Goal: Information Seeking & Learning: Learn about a topic

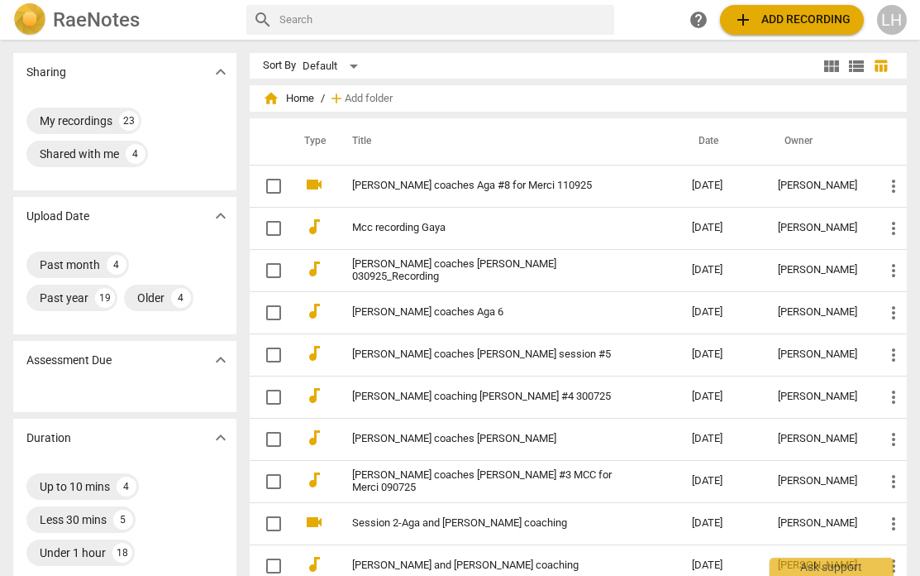
click at [526, 179] on link "[PERSON_NAME] coaches Aga #8 for Merci 110925" at bounding box center [492, 185] width 280 height 12
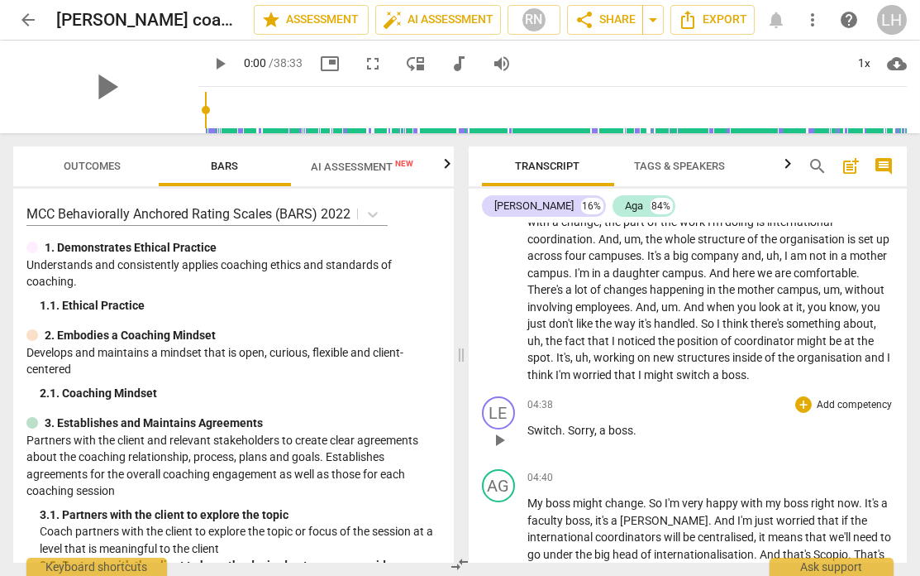
scroll to position [1041, 0]
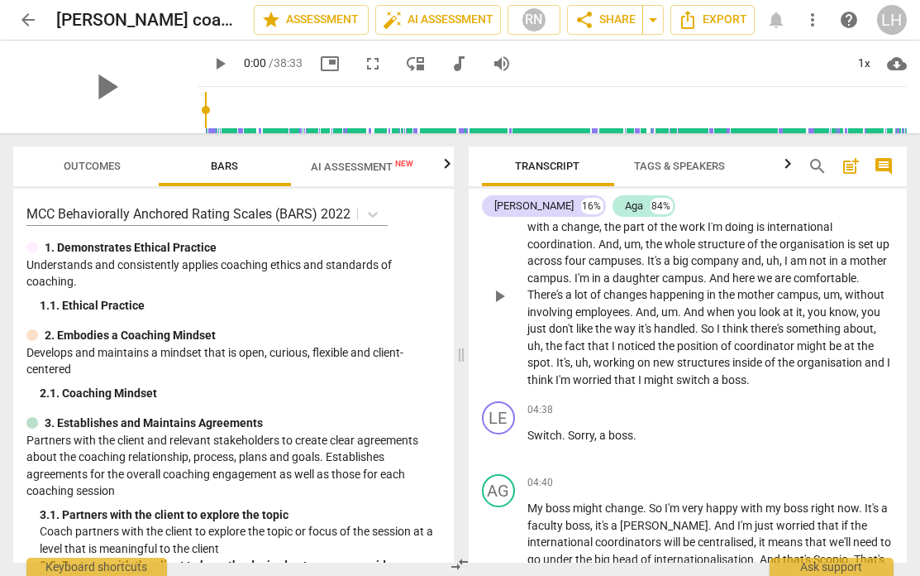
click at [866, 364] on span "and" at bounding box center [877, 362] width 22 height 13
click at [205, 113] on input "range" at bounding box center [556, 110] width 702 height 53
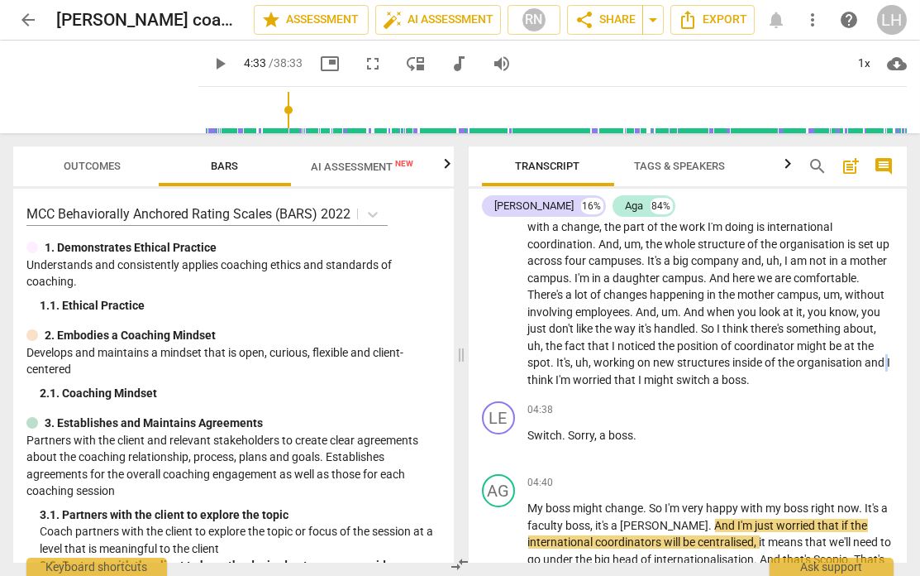
drag, startPoint x: 194, startPoint y: 113, endPoint x: 270, endPoint y: 116, distance: 76.1
click at [270, 116] on input "range" at bounding box center [556, 110] width 702 height 53
click at [210, 63] on span "play_arrow" at bounding box center [220, 64] width 20 height 20
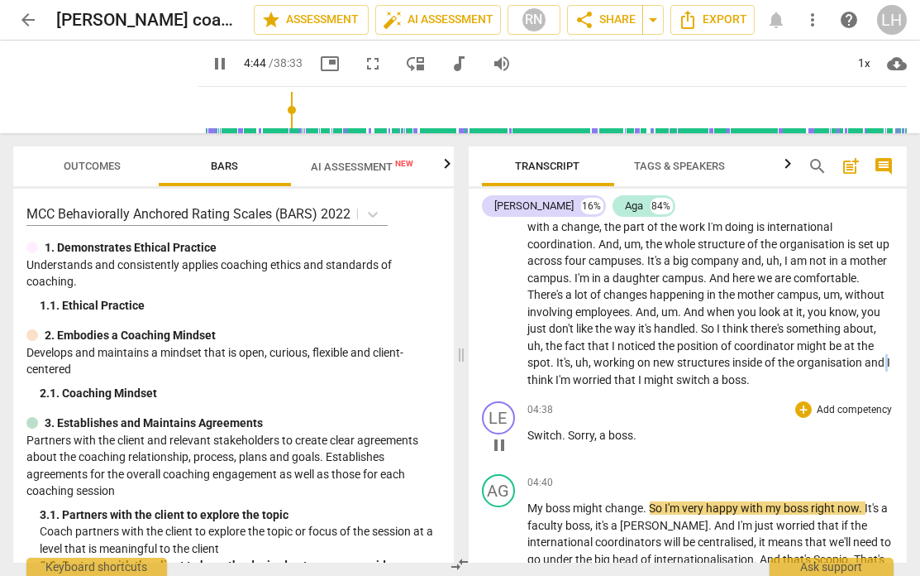
click at [599, 439] on span "," at bounding box center [597, 434] width 5 height 13
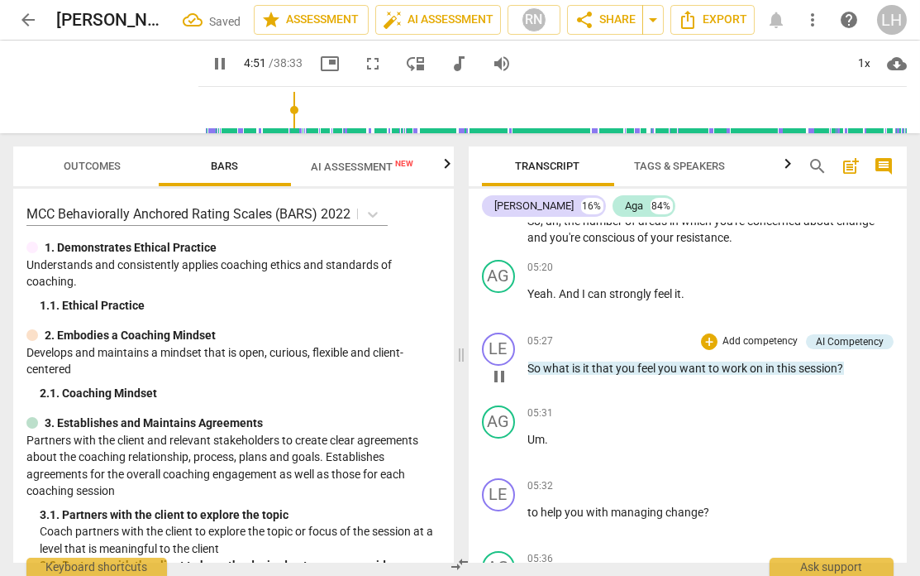
scroll to position [1527, 0]
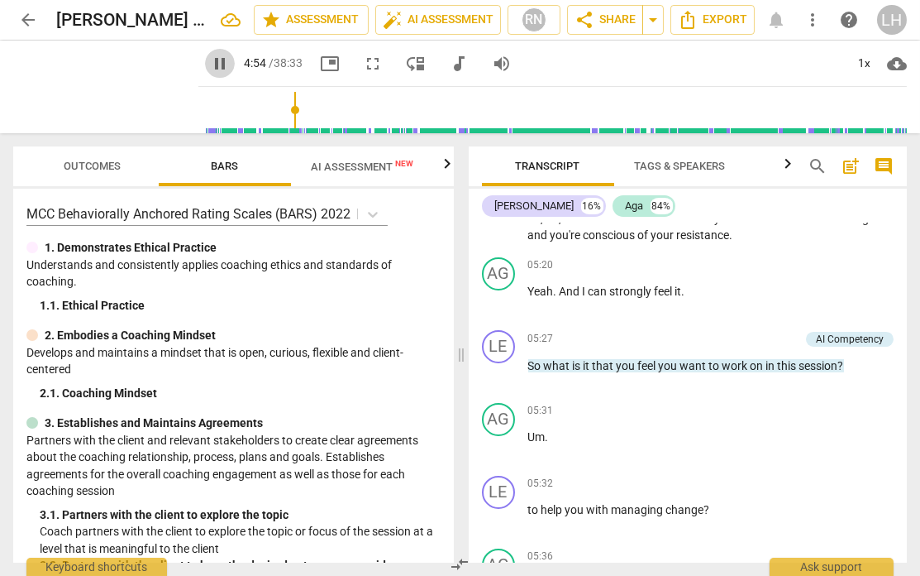
click at [210, 65] on span "pause" at bounding box center [220, 64] width 20 height 20
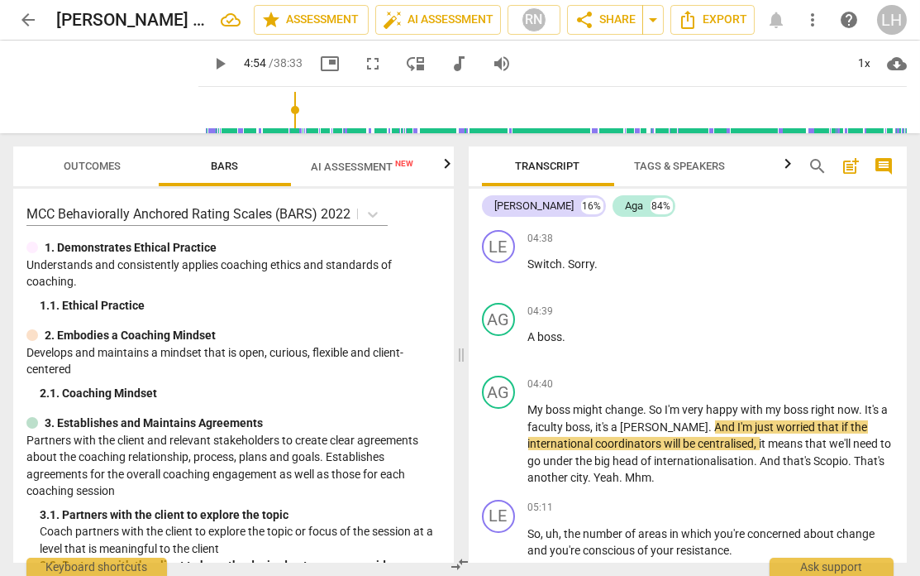
scroll to position [1199, 0]
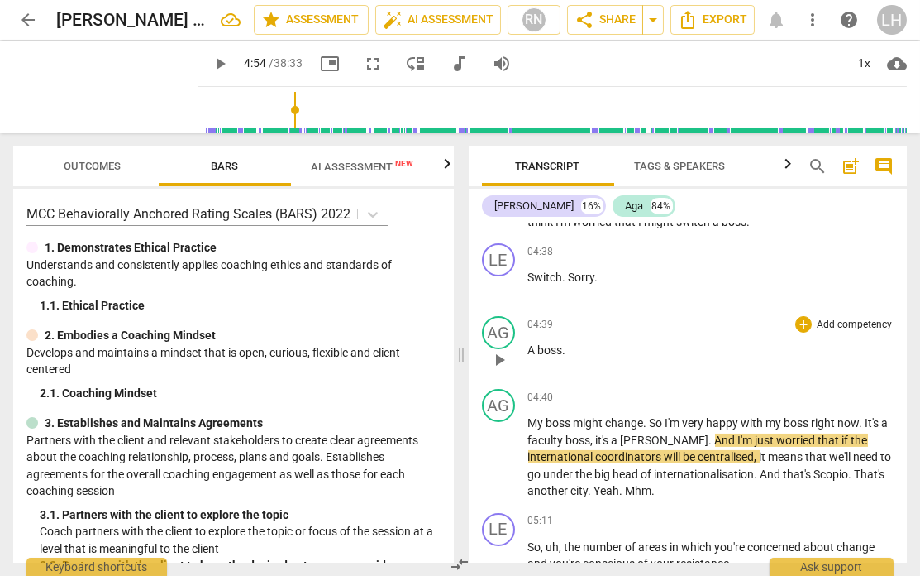
click at [526, 348] on div "AG play_arrow pause" at bounding box center [505, 346] width 46 height 60
click at [529, 424] on span "My" at bounding box center [537, 422] width 18 height 13
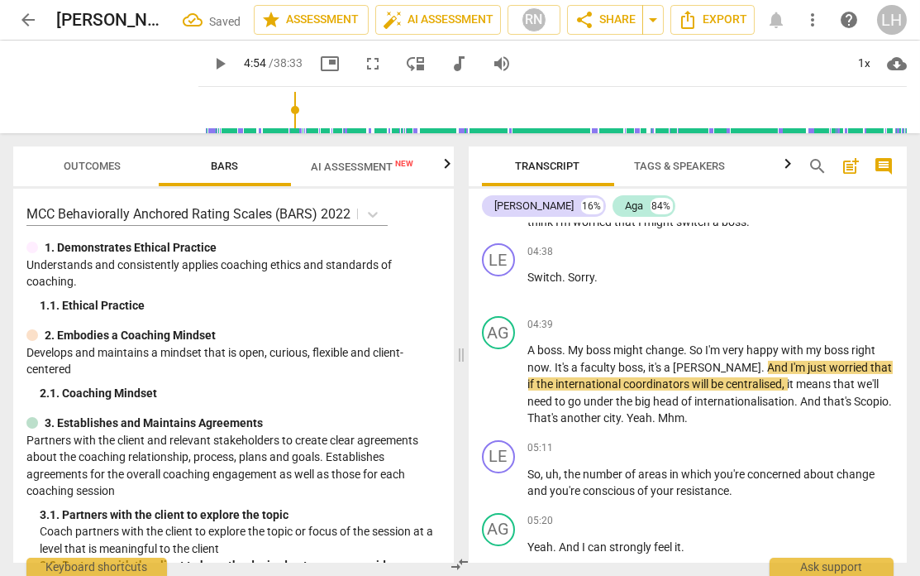
click at [210, 66] on span "play_arrow" at bounding box center [220, 64] width 20 height 20
click at [210, 65] on span "pause" at bounding box center [220, 64] width 20 height 20
click at [210, 64] on span "play_arrow" at bounding box center [220, 64] width 20 height 20
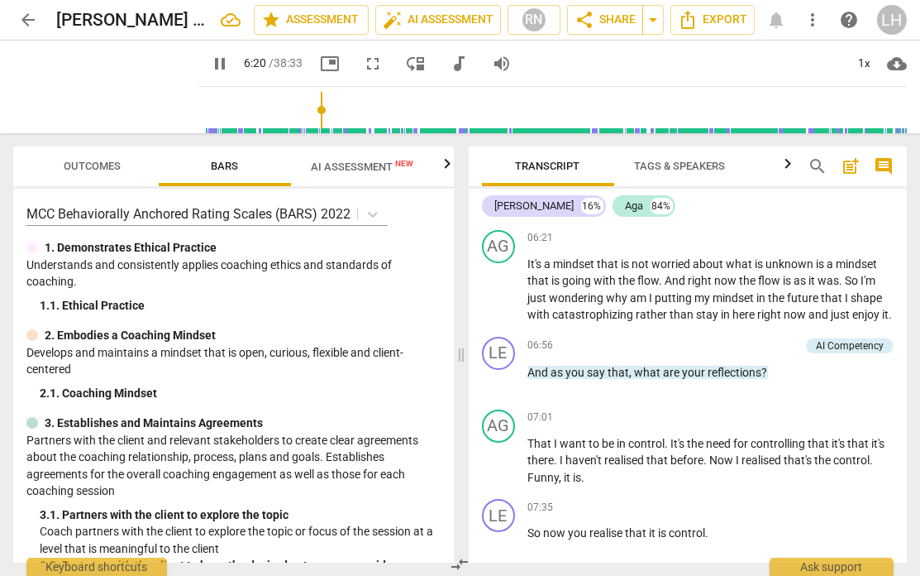
scroll to position [2000, 0]
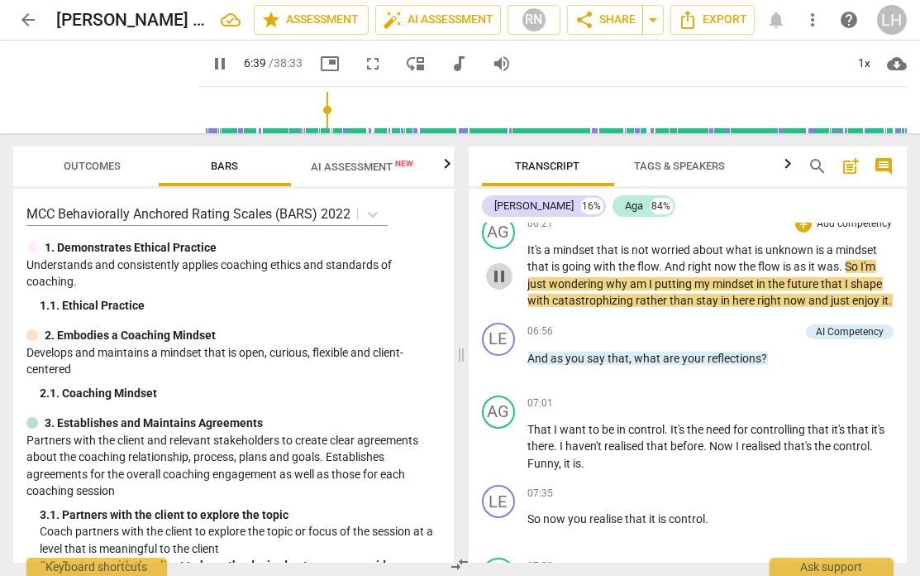
click at [495, 275] on span "pause" at bounding box center [500, 276] width 20 height 20
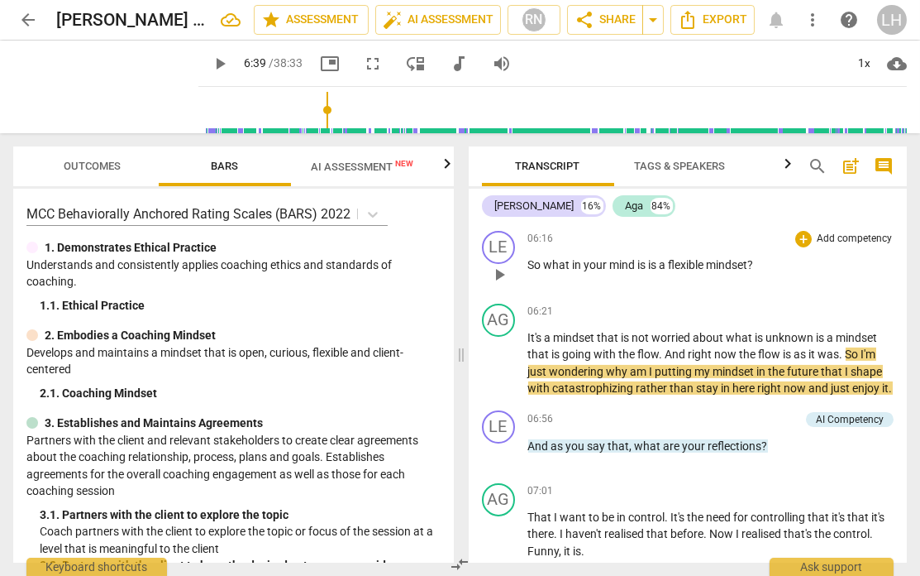
scroll to position [2003, 0]
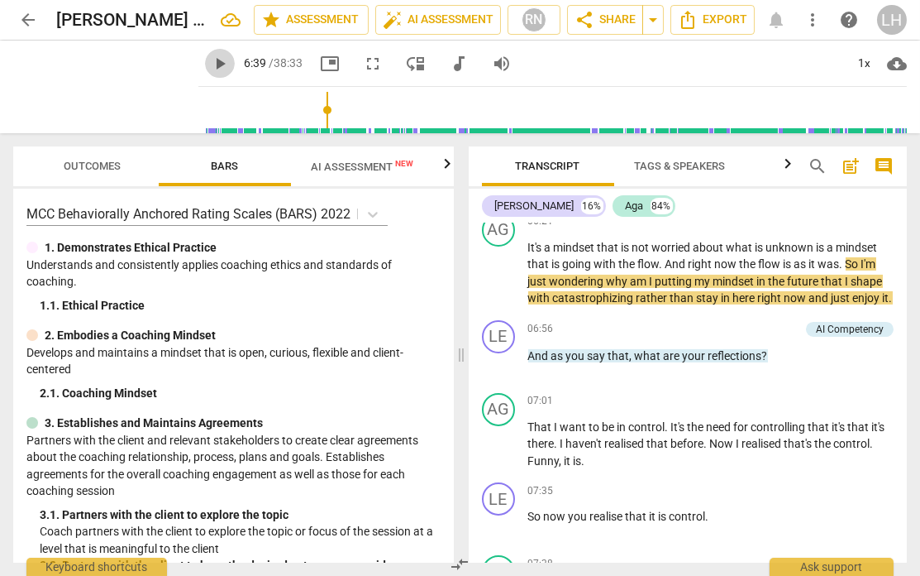
click at [210, 64] on span "play_arrow" at bounding box center [220, 64] width 20 height 20
click at [210, 61] on span "pause" at bounding box center [220, 64] width 20 height 20
click at [210, 69] on span "play_arrow" at bounding box center [220, 64] width 20 height 20
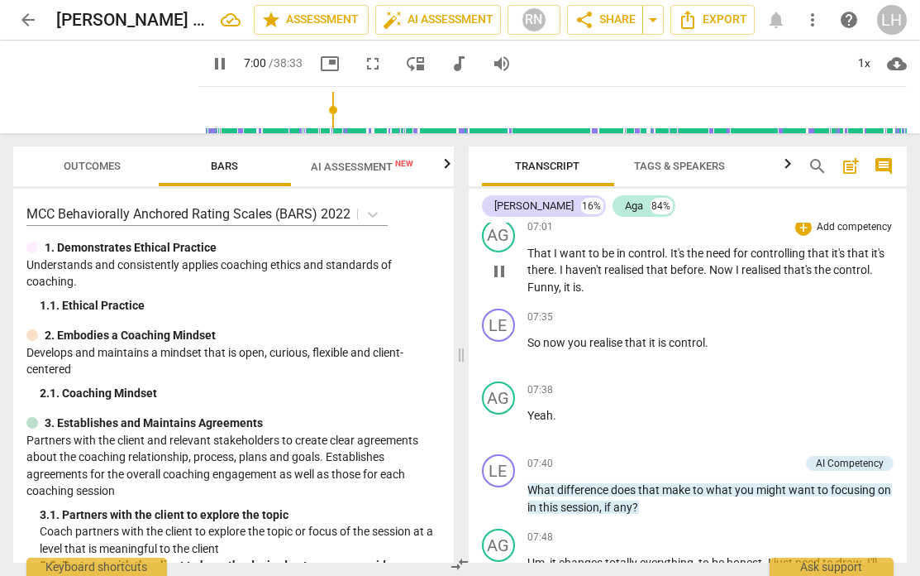
scroll to position [2181, 0]
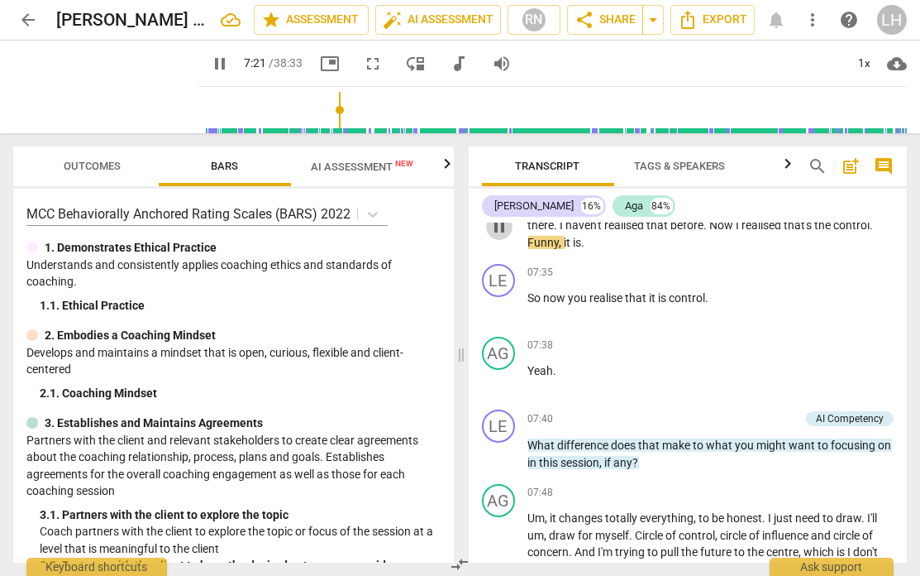
click at [500, 237] on span "pause" at bounding box center [500, 227] width 20 height 20
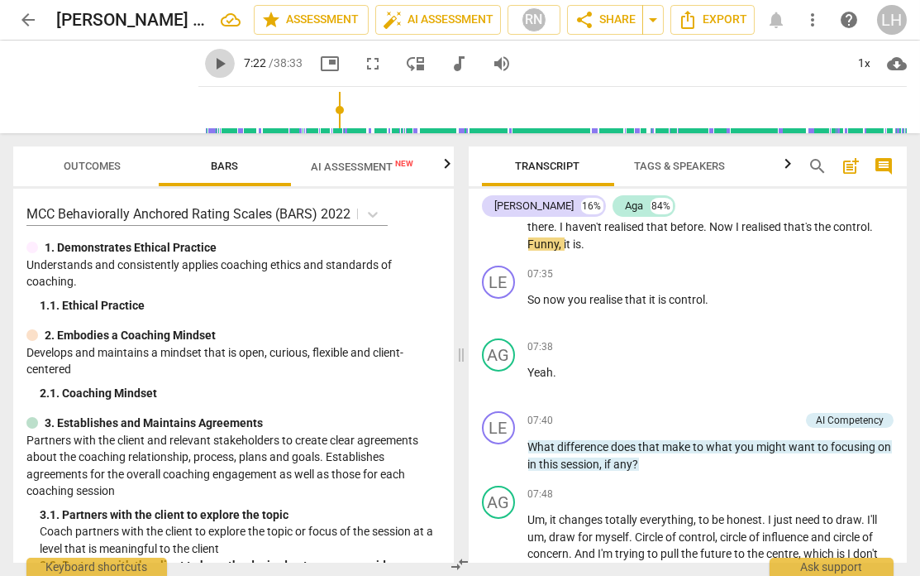
click at [210, 62] on span "play_arrow" at bounding box center [220, 64] width 20 height 20
click at [490, 316] on span "pause" at bounding box center [500, 309] width 20 height 20
click at [602, 249] on p "That I want to be in control . It's the need for controlling that it's that it'…" at bounding box center [711, 227] width 366 height 51
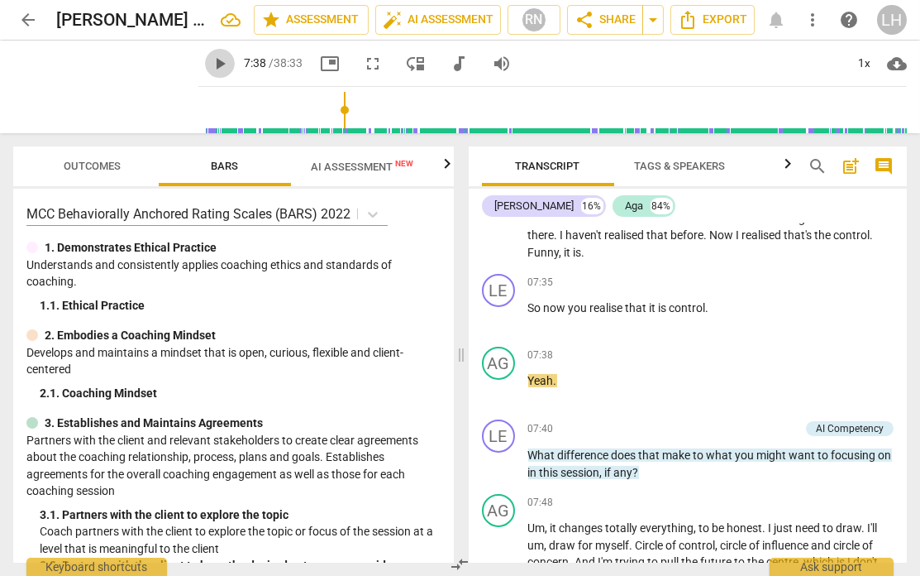
click at [210, 64] on span "play_arrow" at bounding box center [220, 64] width 20 height 20
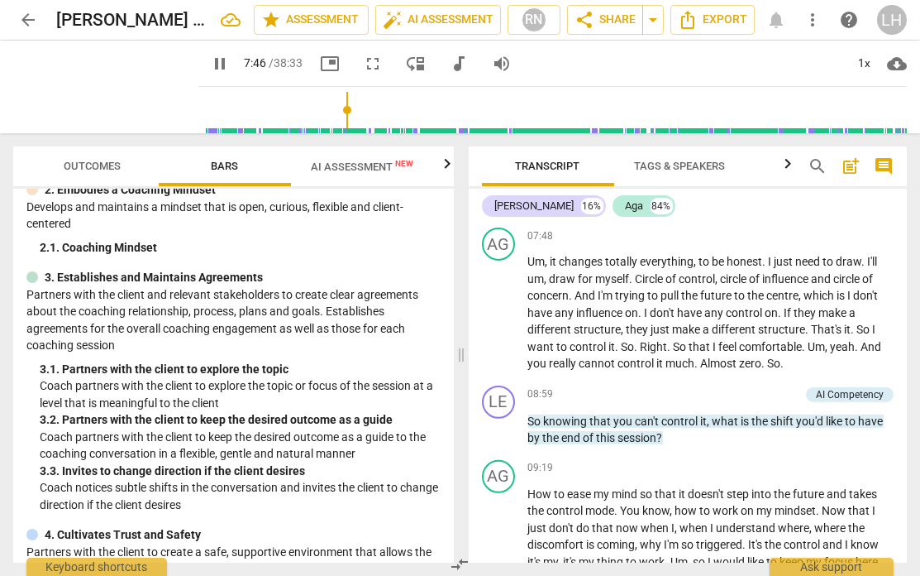
scroll to position [2480, 0]
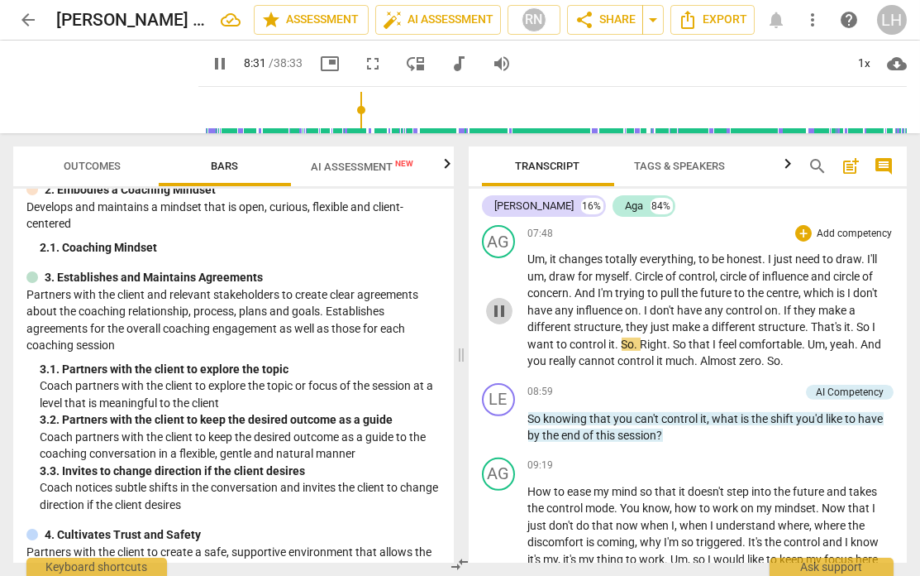
click at [498, 312] on span "pause" at bounding box center [500, 311] width 20 height 20
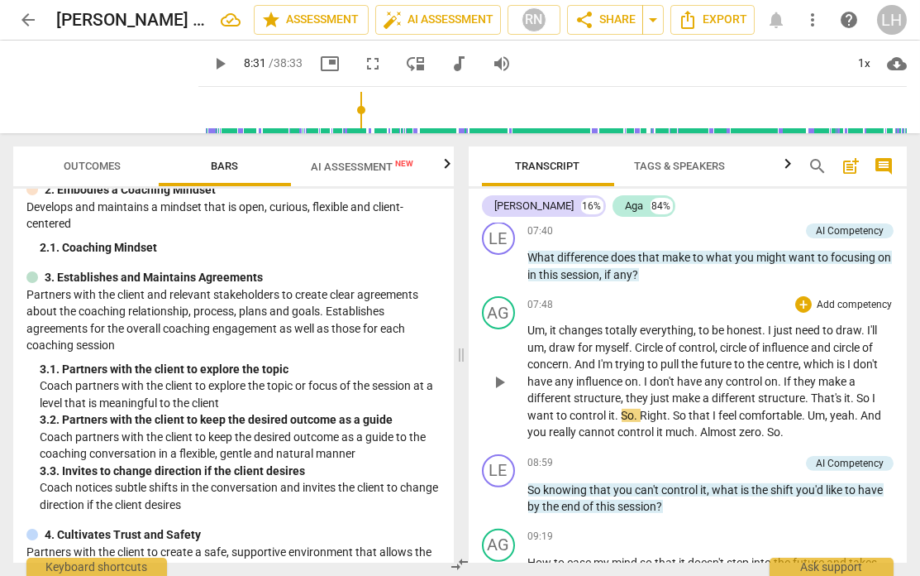
scroll to position [2415, 0]
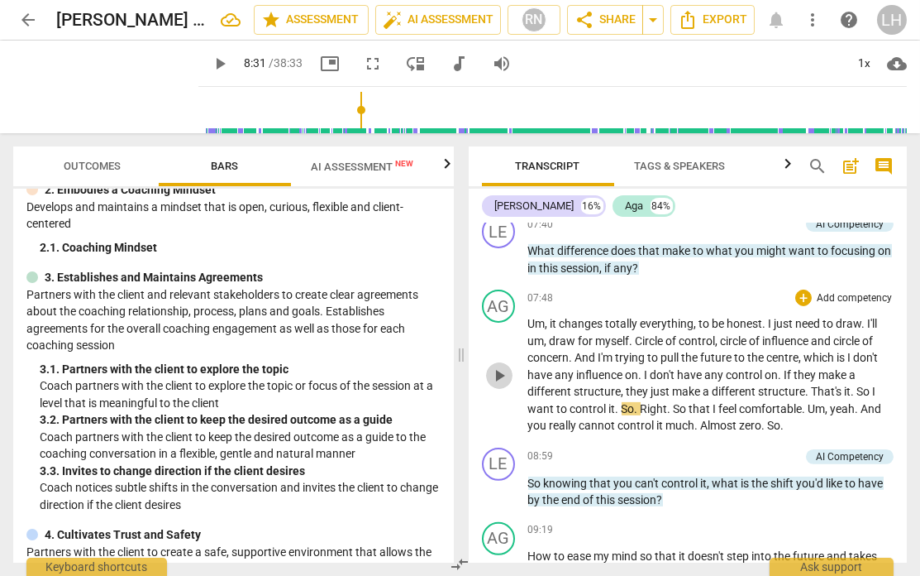
click at [499, 375] on span "play_arrow" at bounding box center [500, 376] width 20 height 20
drag, startPoint x: 499, startPoint y: 381, endPoint x: 501, endPoint y: 390, distance: 9.2
click at [499, 381] on span "pause" at bounding box center [500, 376] width 20 height 20
click at [500, 380] on span "play_arrow" at bounding box center [500, 376] width 20 height 20
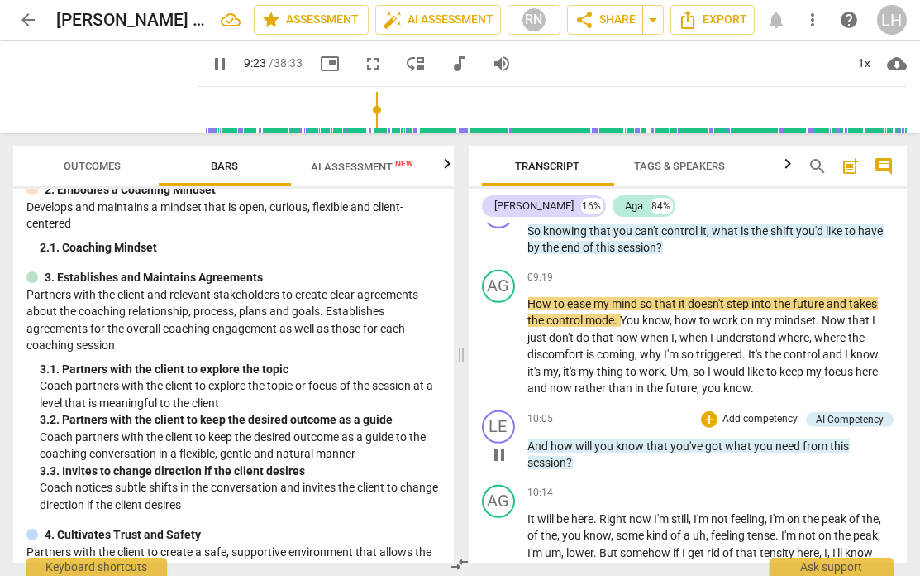
scroll to position [2671, 0]
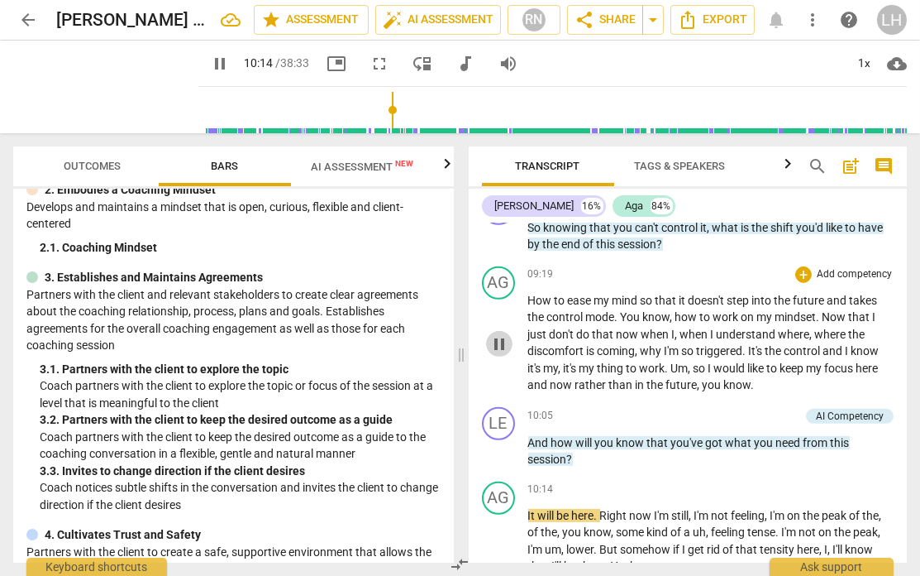
click at [500, 346] on span "pause" at bounding box center [500, 344] width 20 height 20
click at [500, 345] on span "play_arrow" at bounding box center [500, 344] width 20 height 20
click at [501, 341] on span "pause" at bounding box center [500, 344] width 20 height 20
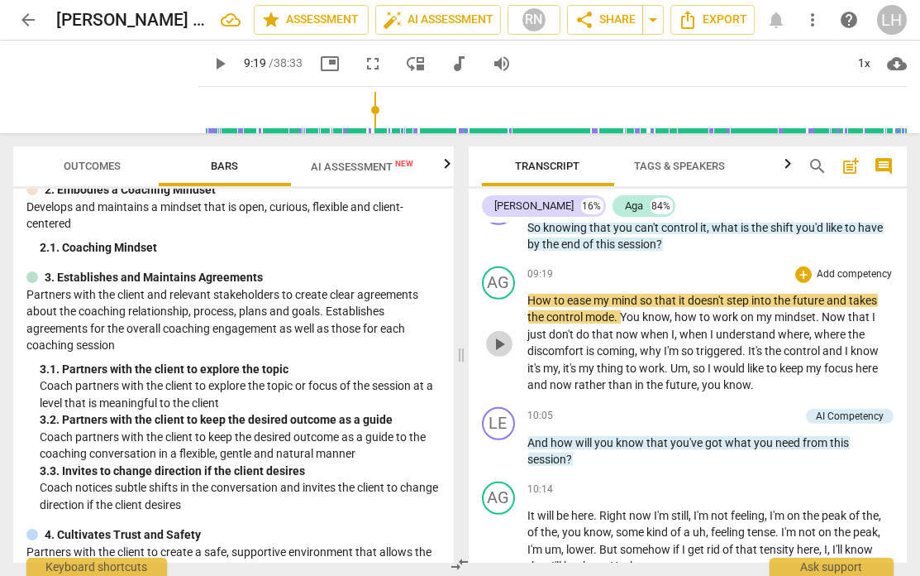
click at [497, 343] on span "play_arrow" at bounding box center [500, 344] width 20 height 20
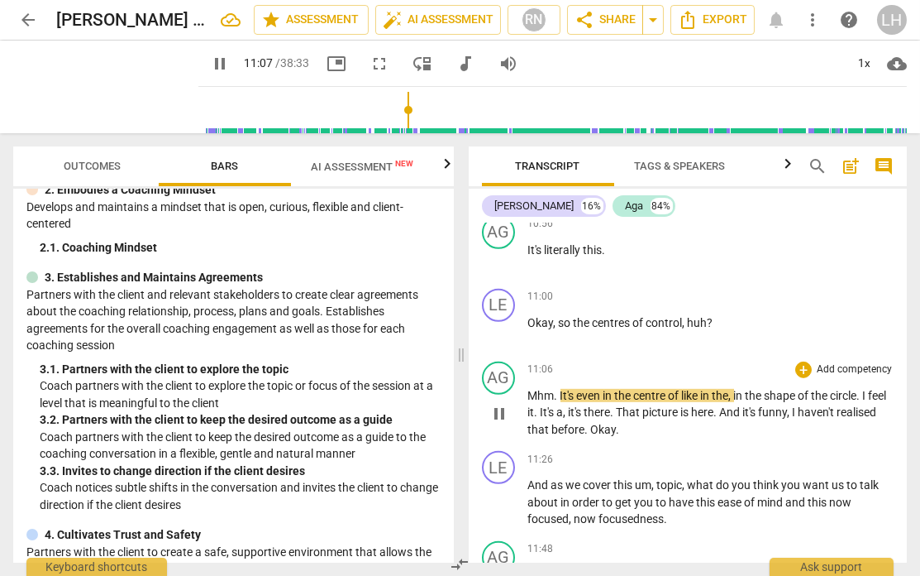
scroll to position [3337, 0]
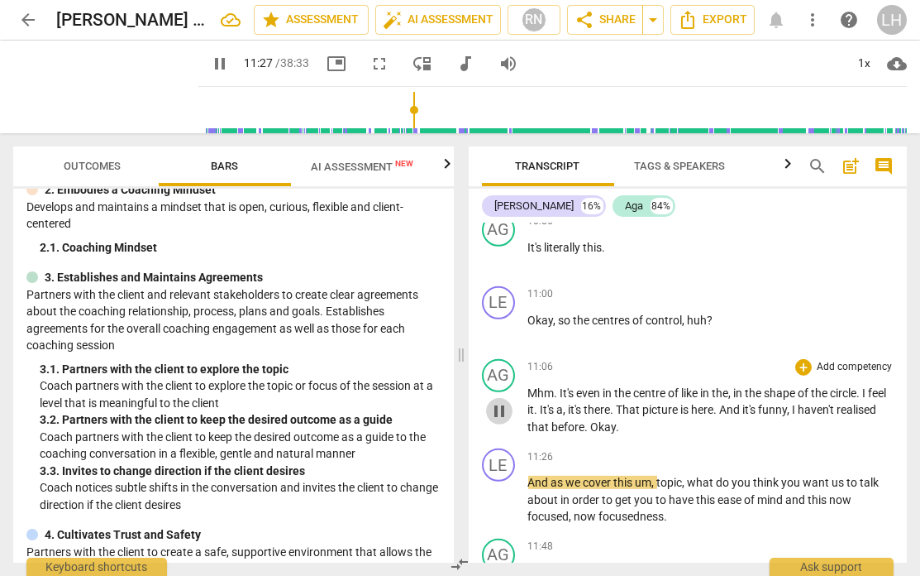
click at [498, 401] on span "pause" at bounding box center [500, 411] width 20 height 20
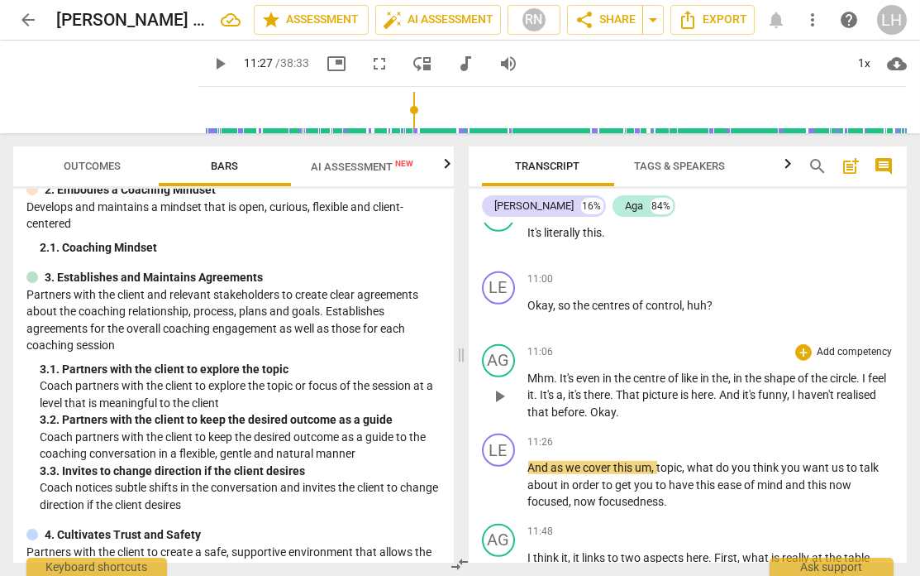
scroll to position [3374, 0]
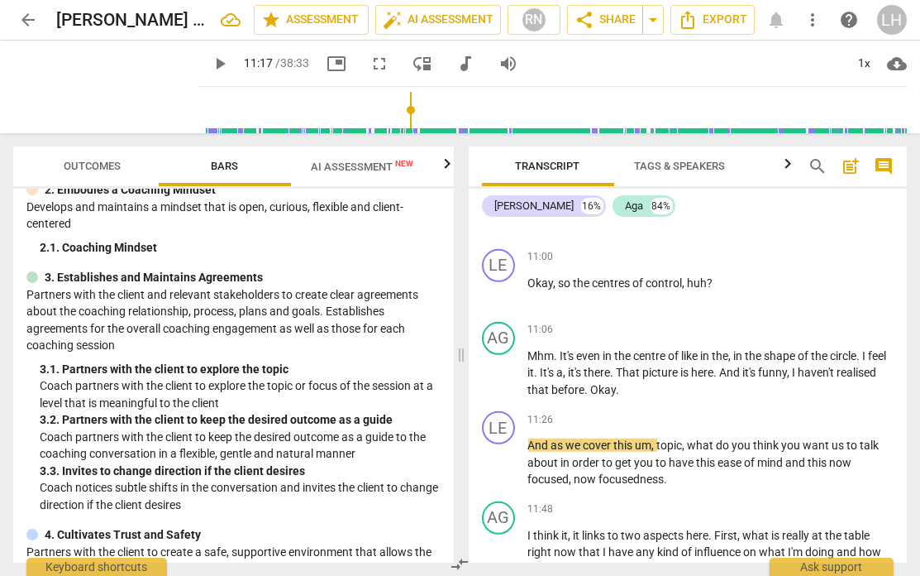
click at [396, 110] on input "range" at bounding box center [556, 110] width 702 height 53
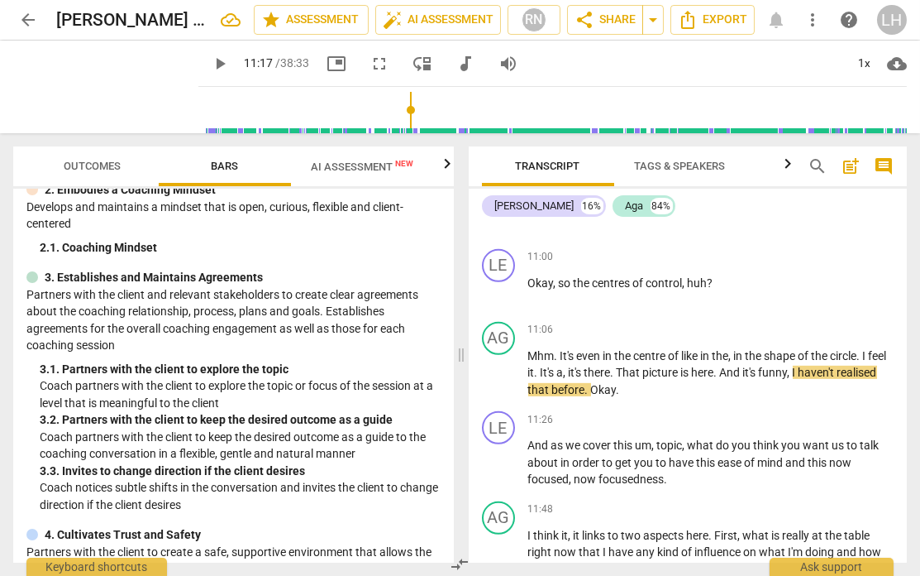
click at [210, 59] on span "play_arrow" at bounding box center [220, 64] width 20 height 20
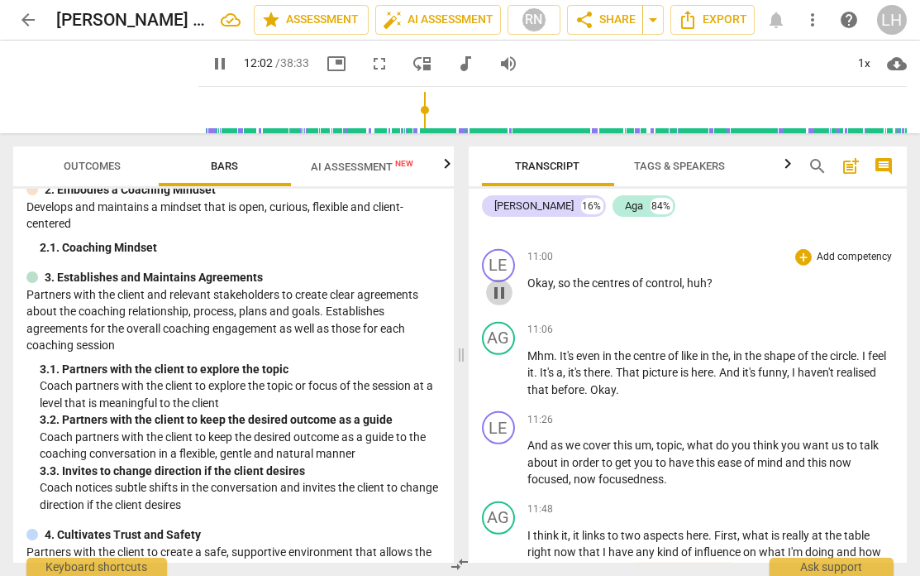
click at [496, 285] on span "pause" at bounding box center [500, 293] width 20 height 20
drag, startPoint x: 203, startPoint y: 60, endPoint x: 441, endPoint y: 160, distance: 257.6
click at [210, 60] on span "play_arrow" at bounding box center [220, 64] width 20 height 20
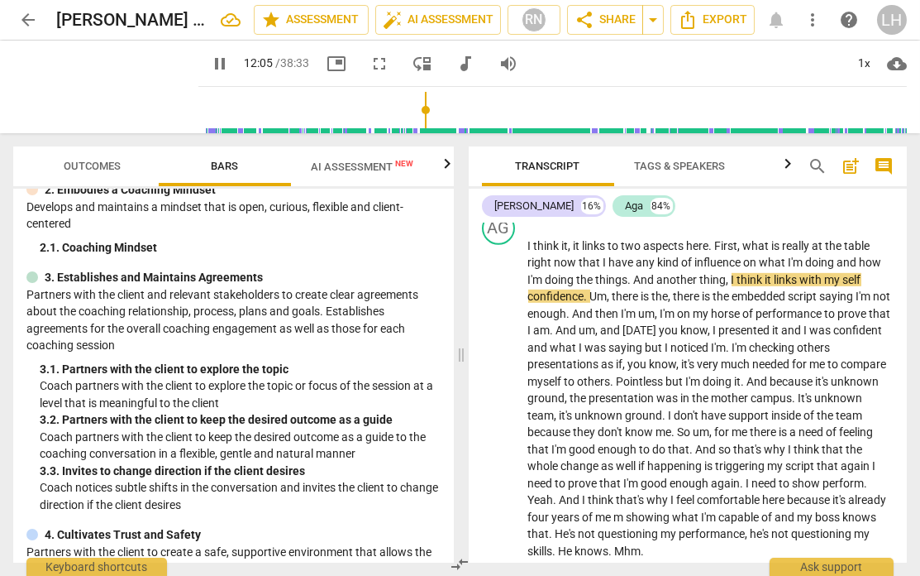
scroll to position [3667, 0]
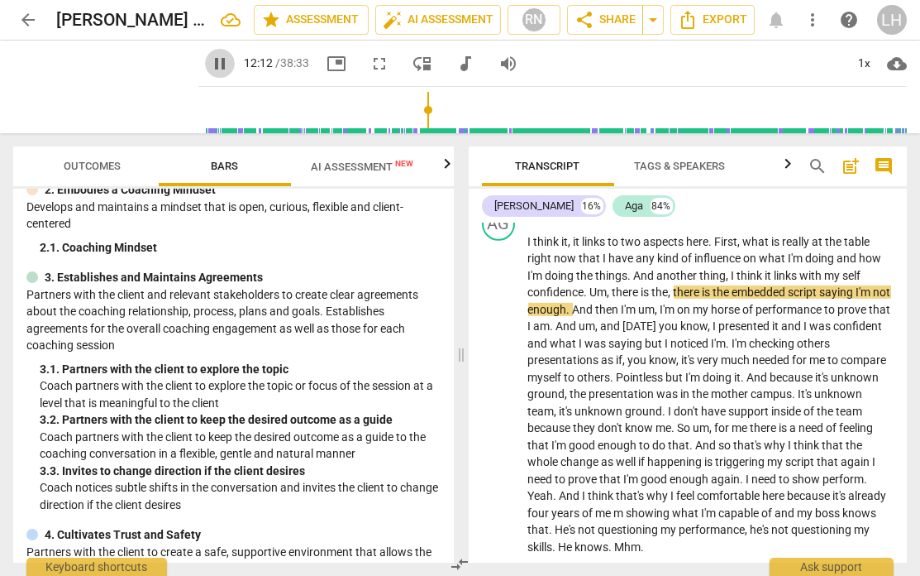
drag, startPoint x: 195, startPoint y: 60, endPoint x: 215, endPoint y: 69, distance: 21.8
click at [210, 60] on span "pause" at bounding box center [220, 64] width 20 height 20
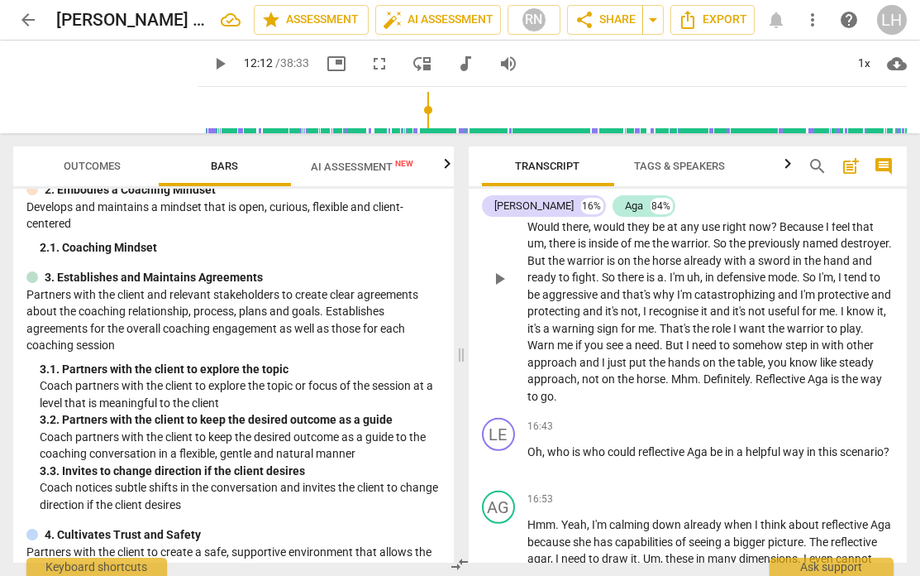
scroll to position [0, 0]
click at [757, 372] on span "Reflective" at bounding box center [783, 378] width 52 height 13
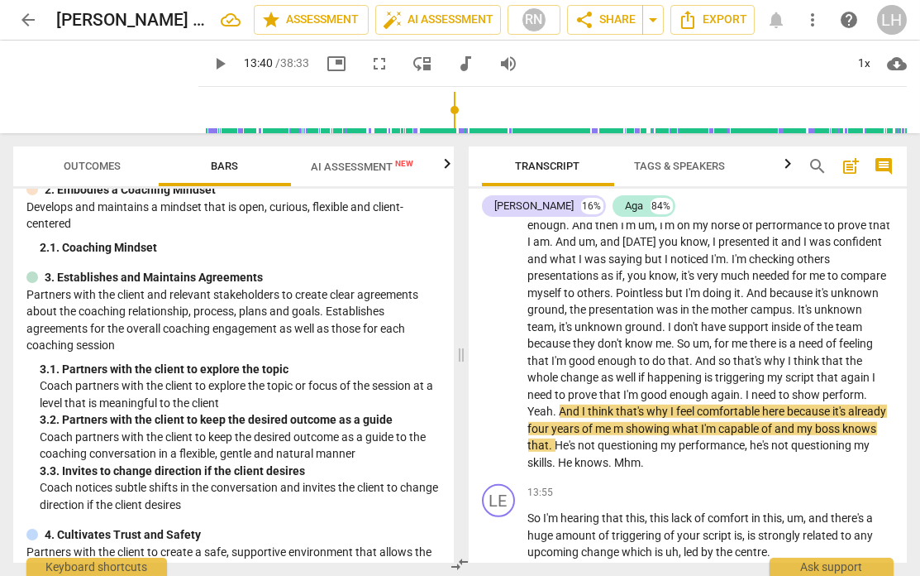
drag, startPoint x: 418, startPoint y: 108, endPoint x: 441, endPoint y: 112, distance: 22.7
click at [441, 112] on input "range" at bounding box center [556, 110] width 702 height 53
click at [210, 65] on span "play_arrow" at bounding box center [220, 64] width 20 height 20
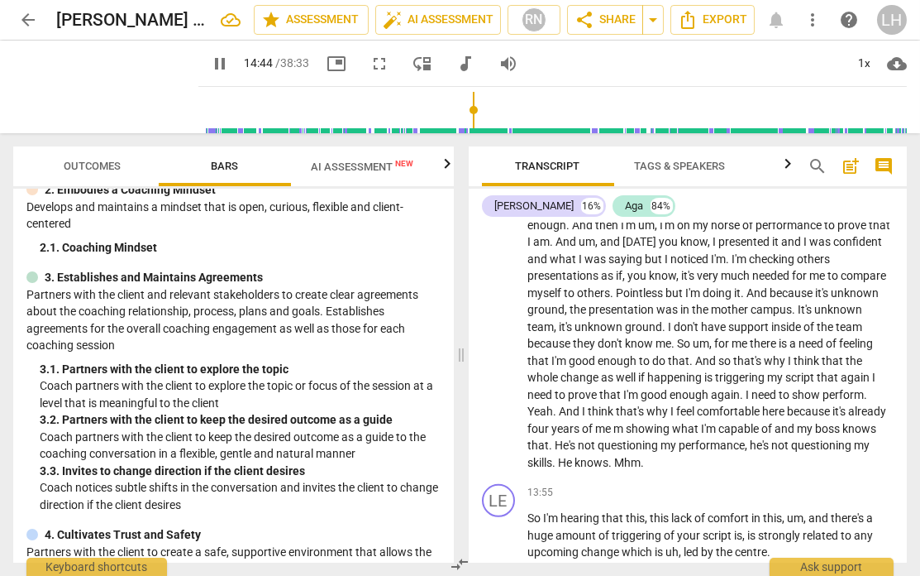
scroll to position [4272, 0]
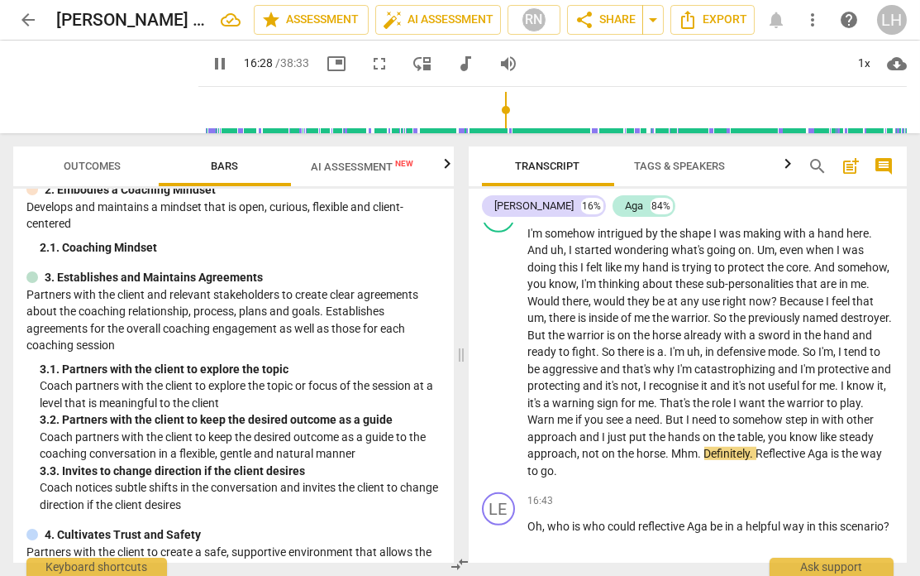
drag, startPoint x: 443, startPoint y: 109, endPoint x: 493, endPoint y: 118, distance: 50.4
click at [493, 118] on input "range" at bounding box center [556, 110] width 702 height 53
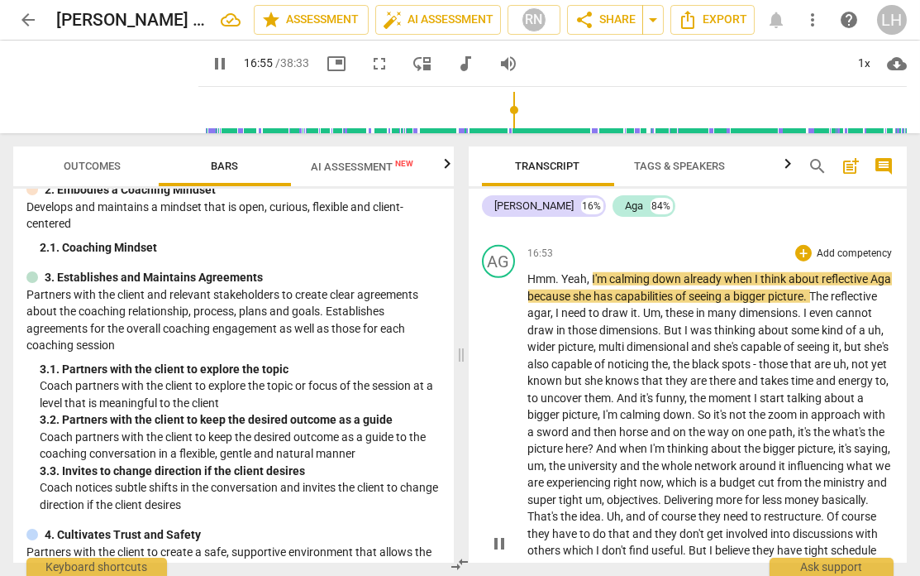
scroll to position [4593, 0]
click at [552, 305] on span "agar" at bounding box center [539, 311] width 23 height 13
type input "1023"
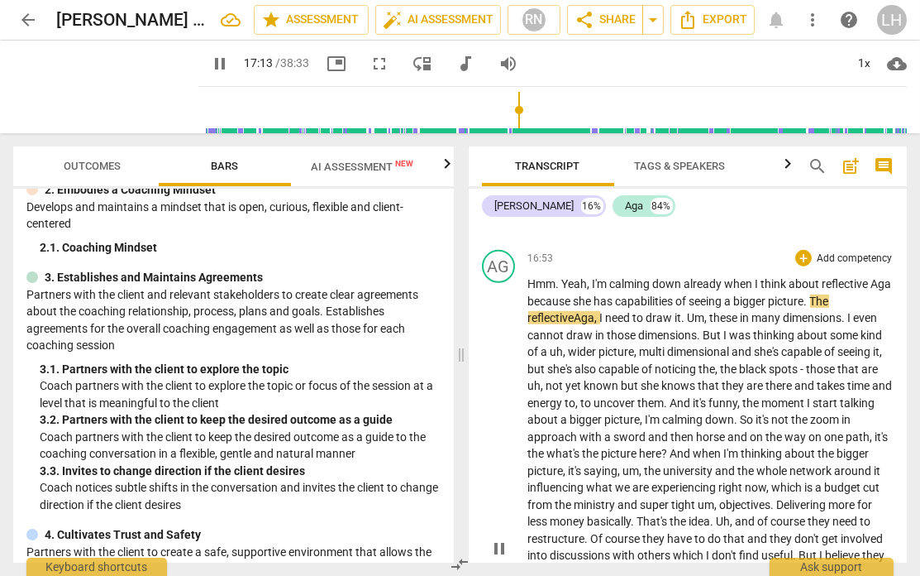
scroll to position [4586, 0]
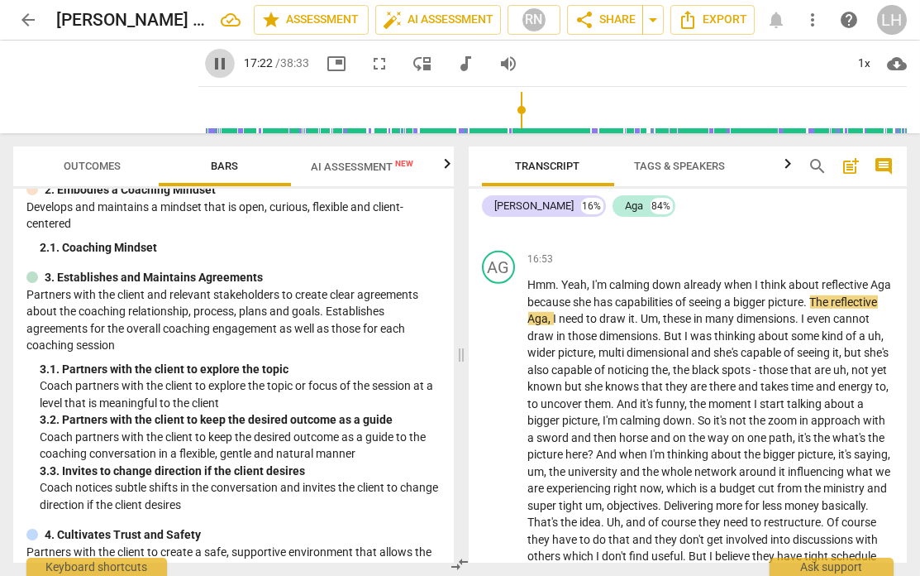
drag, startPoint x: 198, startPoint y: 54, endPoint x: 215, endPoint y: 68, distance: 21.7
click at [210, 54] on span "pause" at bounding box center [220, 64] width 20 height 20
type input "1042"
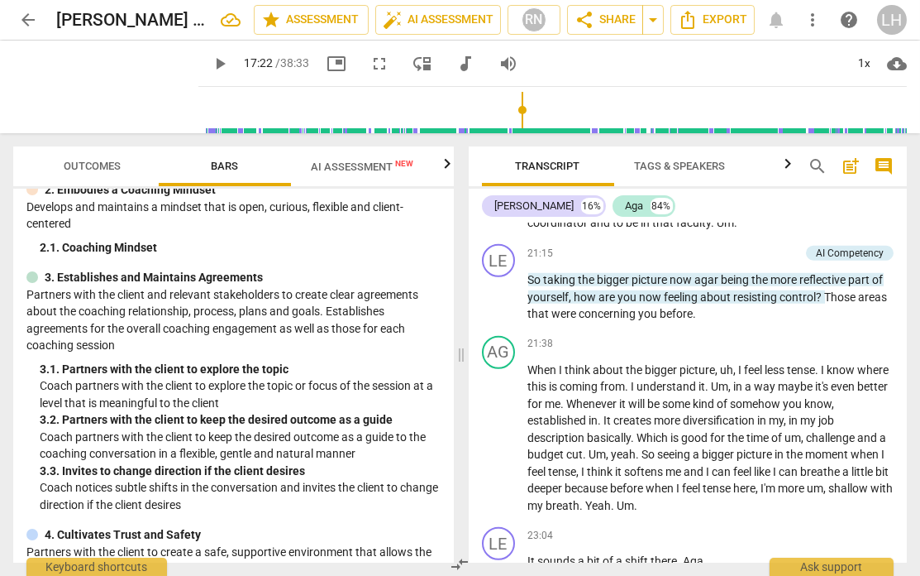
scroll to position [5175, 0]
click at [719, 272] on span "agar" at bounding box center [708, 278] width 26 height 13
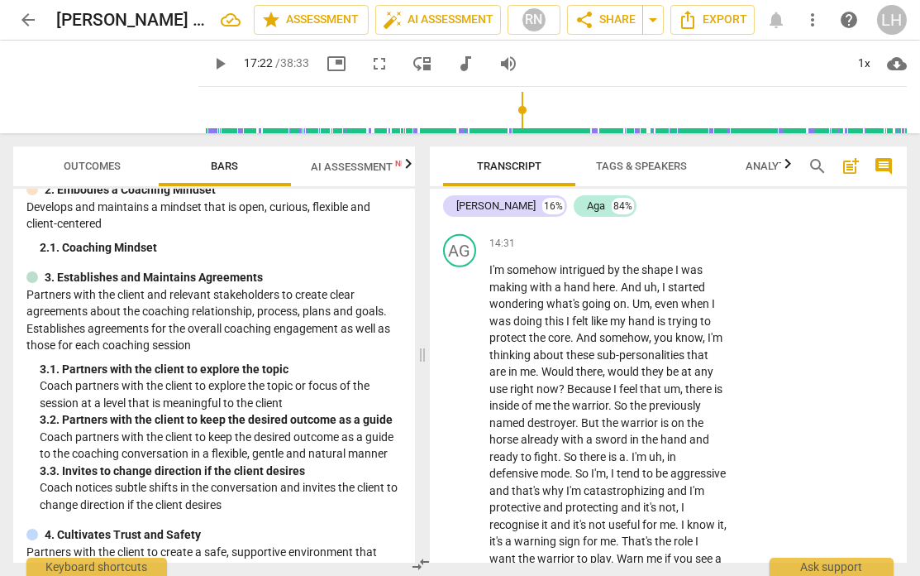
scroll to position [6523, 0]
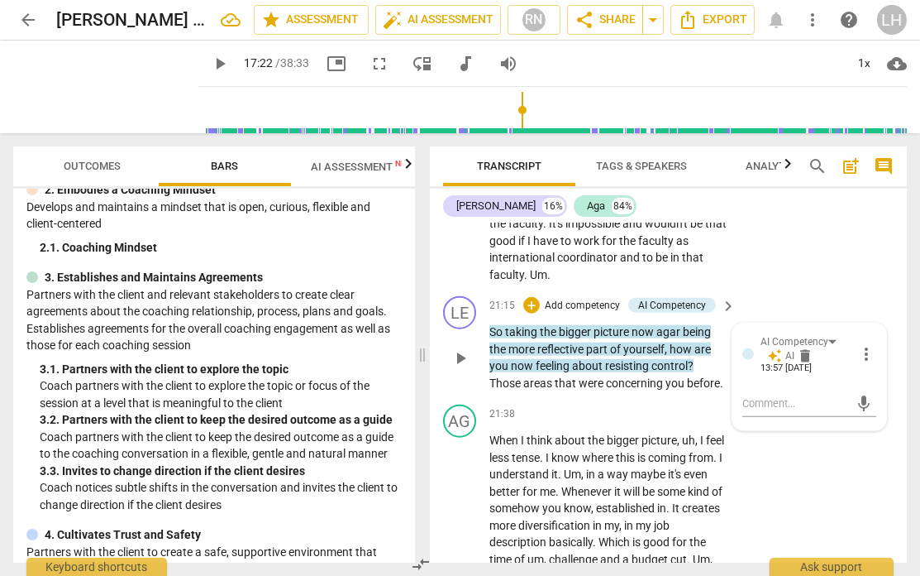
click at [679, 325] on span "agar" at bounding box center [670, 331] width 26 height 13
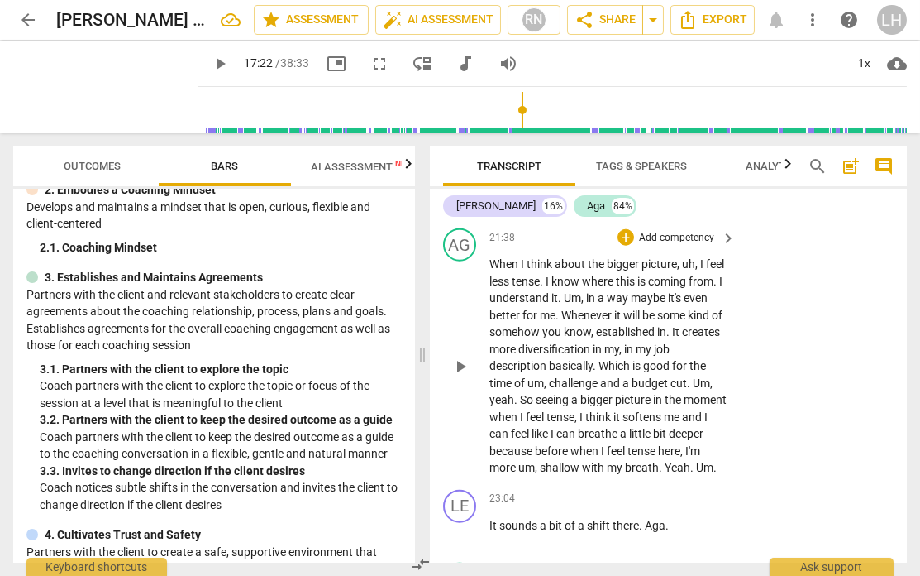
scroll to position [6737, 0]
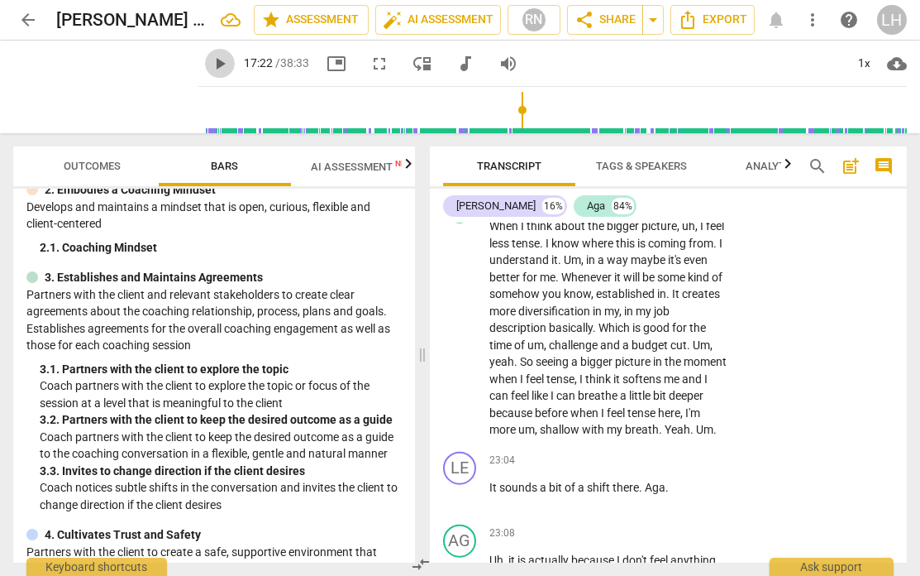
click at [210, 67] on span "play_arrow" at bounding box center [220, 64] width 20 height 20
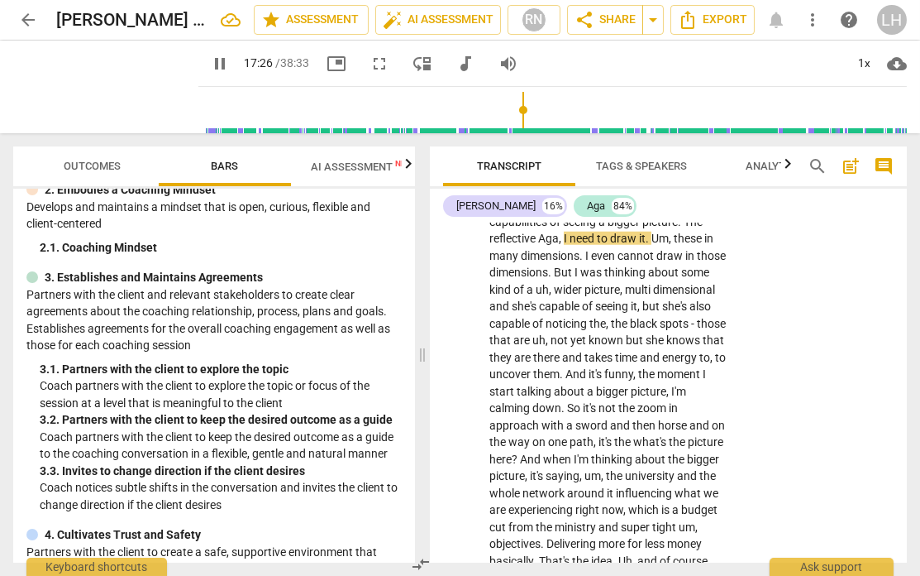
scroll to position [5774, 0]
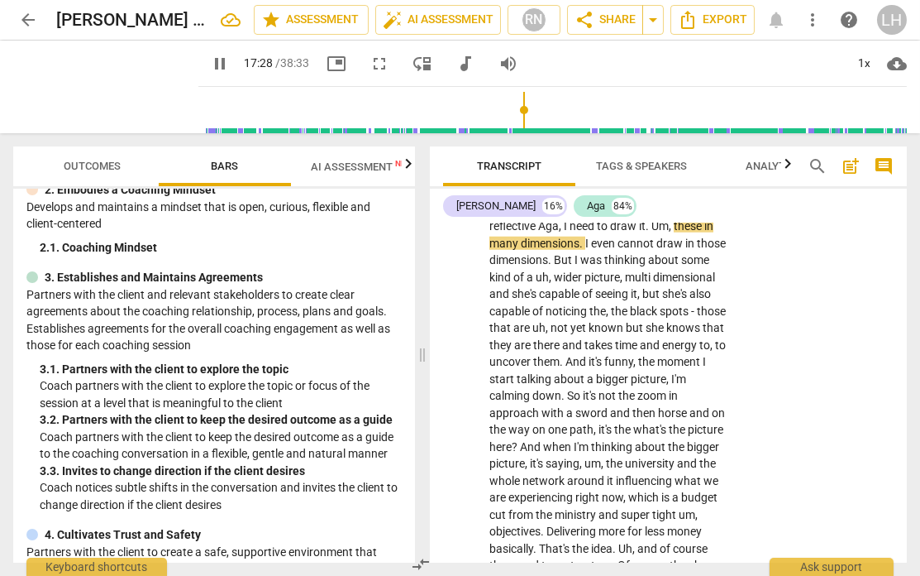
click at [210, 67] on span "pause" at bounding box center [220, 64] width 20 height 20
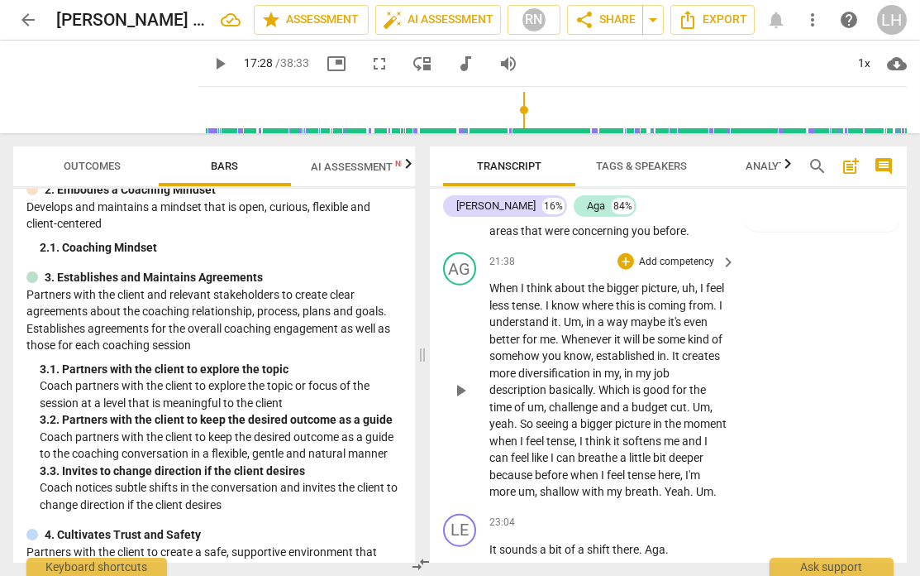
scroll to position [6677, 0]
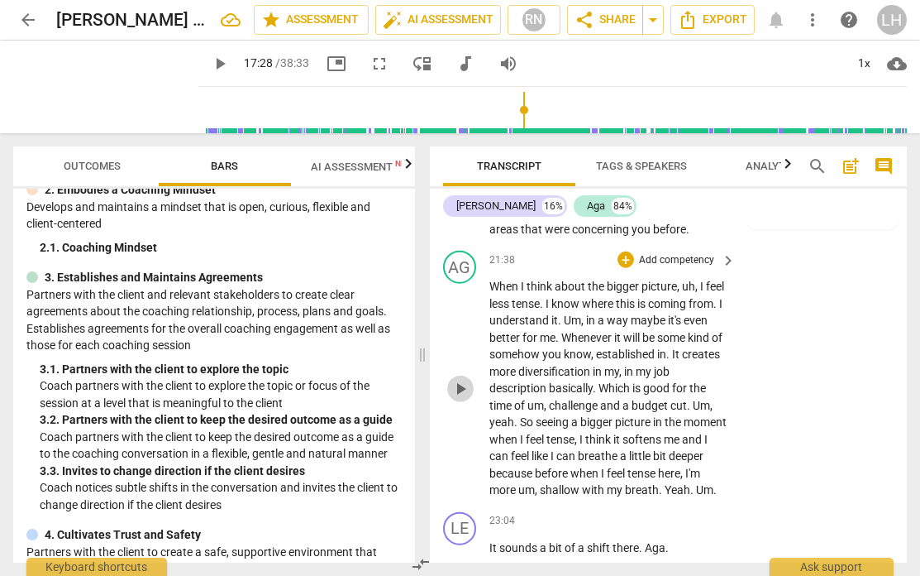
click at [463, 379] on span "play_arrow" at bounding box center [461, 389] width 20 height 20
click at [464, 379] on span "pause" at bounding box center [461, 389] width 20 height 20
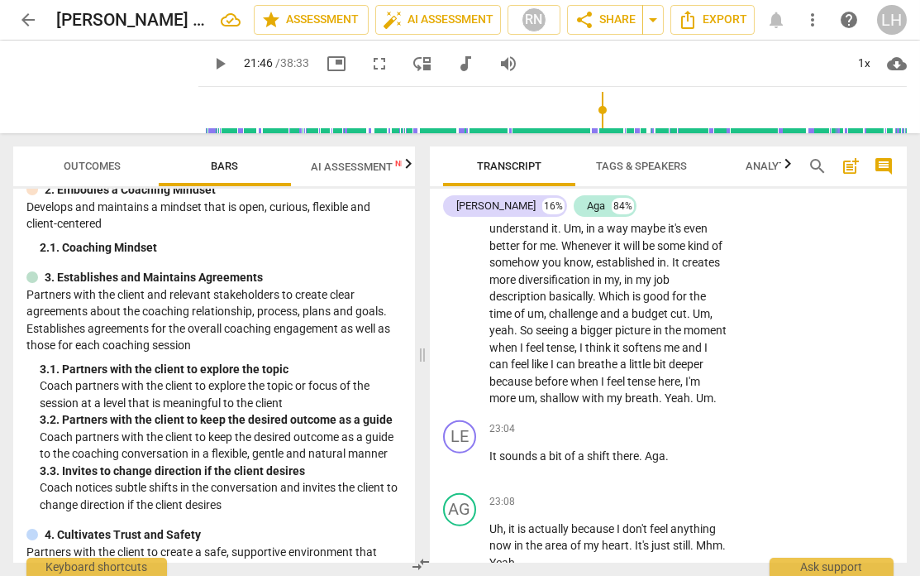
scroll to position [6756, 0]
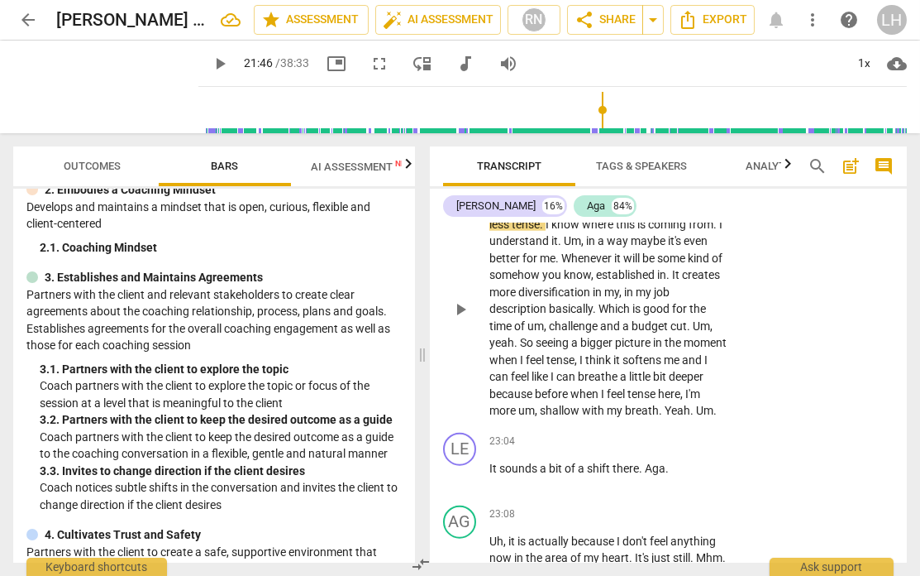
drag, startPoint x: 547, startPoint y: 339, endPoint x: 562, endPoint y: 340, distance: 15.7
click at [520, 353] on span "when" at bounding box center [505, 359] width 31 height 13
click at [210, 62] on span "play_arrow" at bounding box center [220, 64] width 20 height 20
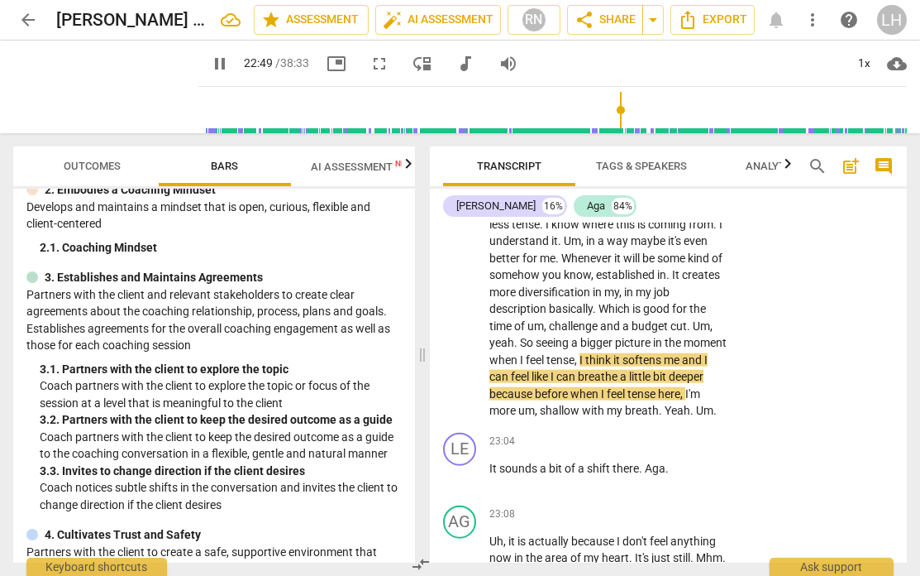
drag, startPoint x: 597, startPoint y: 109, endPoint x: 612, endPoint y: 112, distance: 15.1
click at [612, 112] on input "range" at bounding box center [556, 110] width 702 height 53
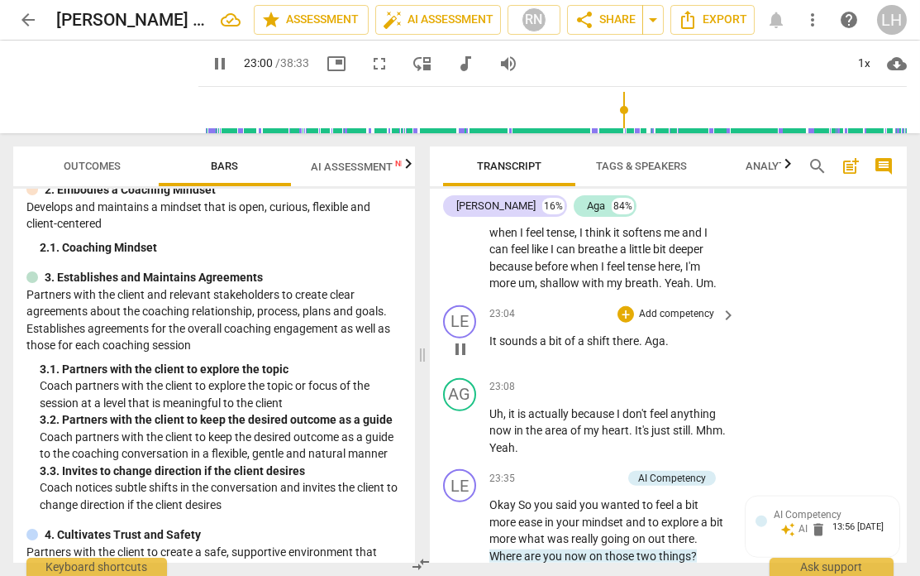
scroll to position [6864, 0]
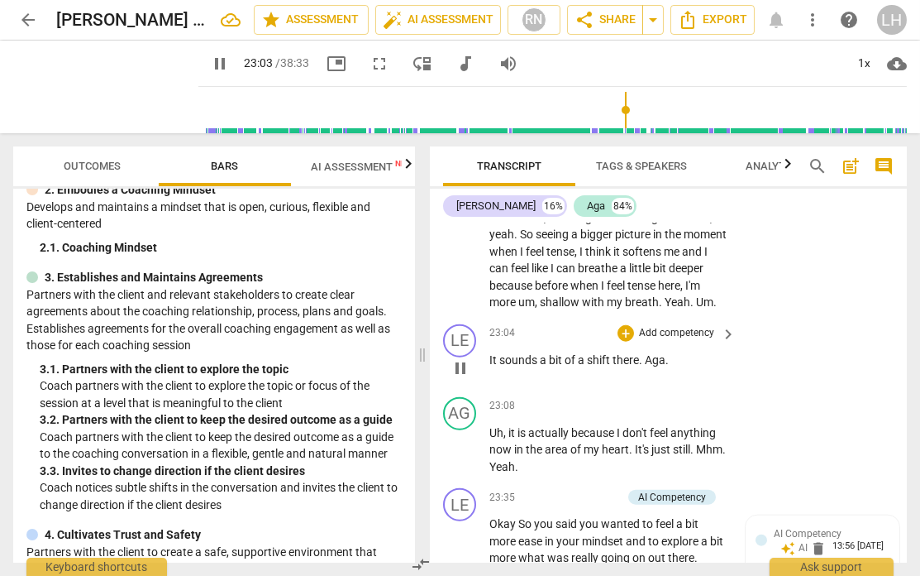
click at [676, 355] on p "It sounds a bit of a shift there . Aga ." at bounding box center [609, 359] width 238 height 17
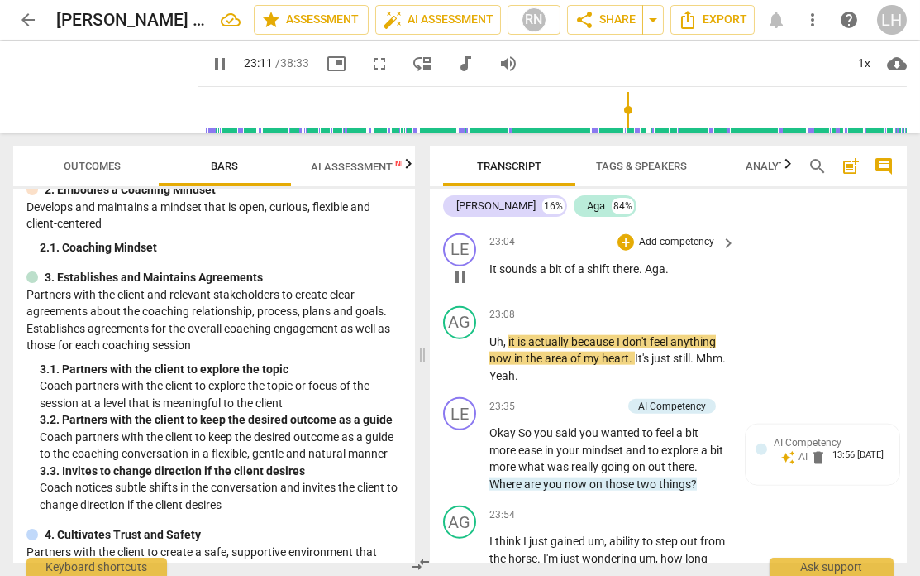
scroll to position [6958, 0]
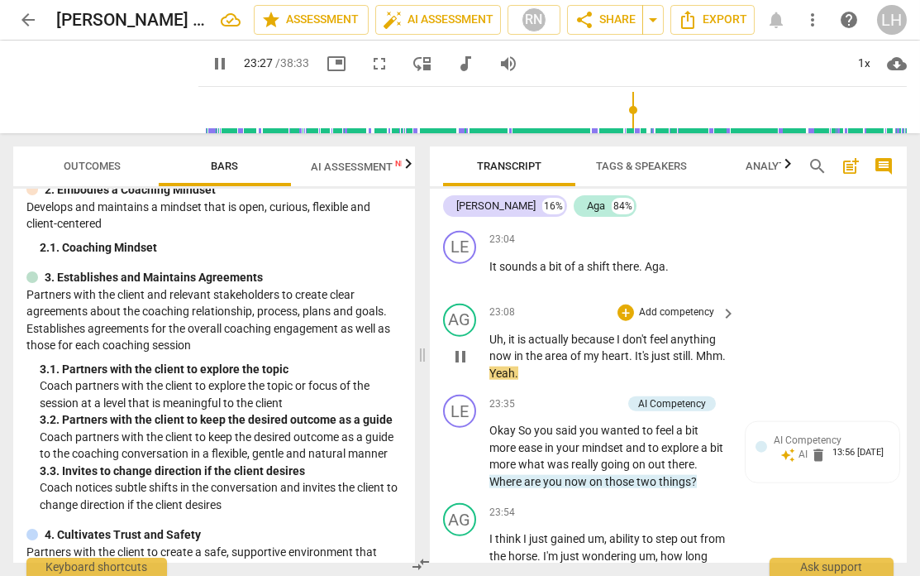
click at [557, 370] on p "Uh , it is actually because I don't feel anything now in the area of my heart .…" at bounding box center [609, 356] width 238 height 51
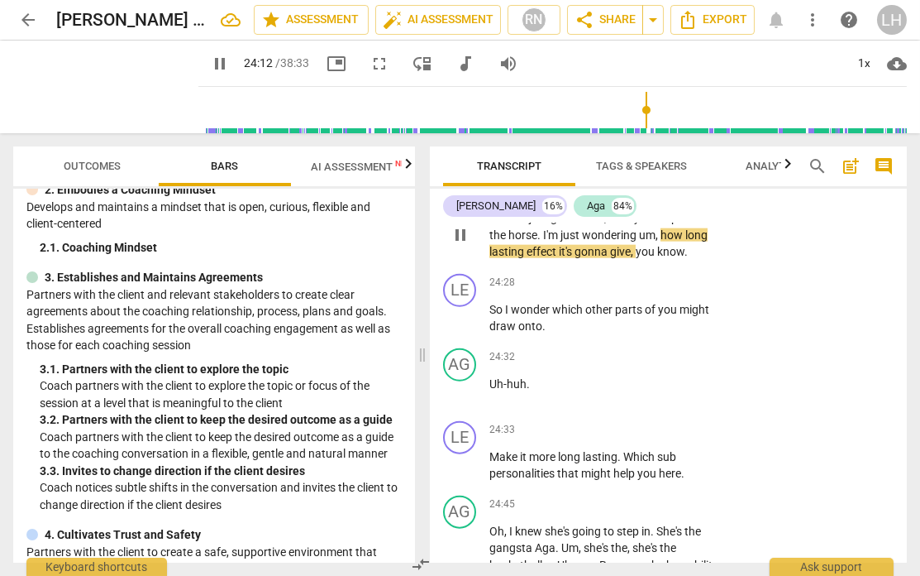
scroll to position [7286, 0]
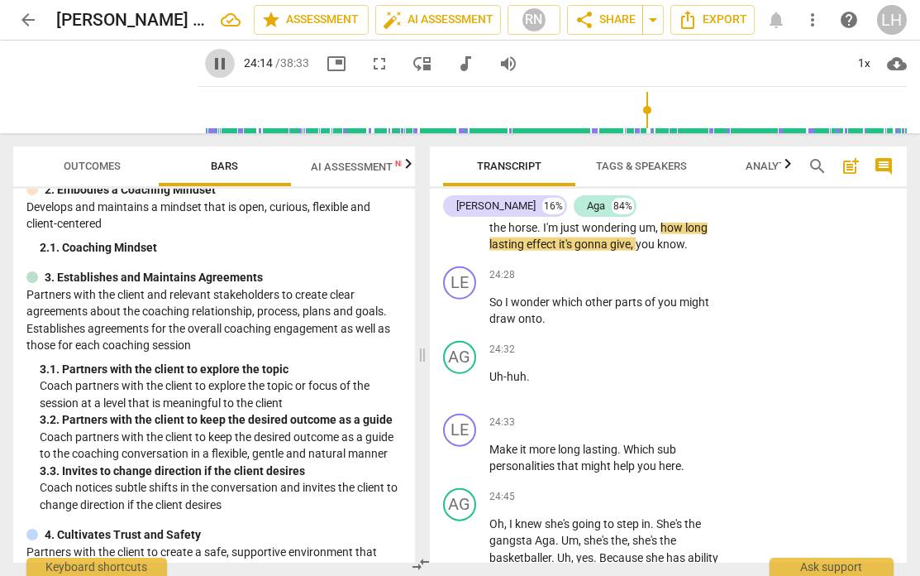
click at [210, 62] on span "pause" at bounding box center [220, 64] width 20 height 20
type input "1454"
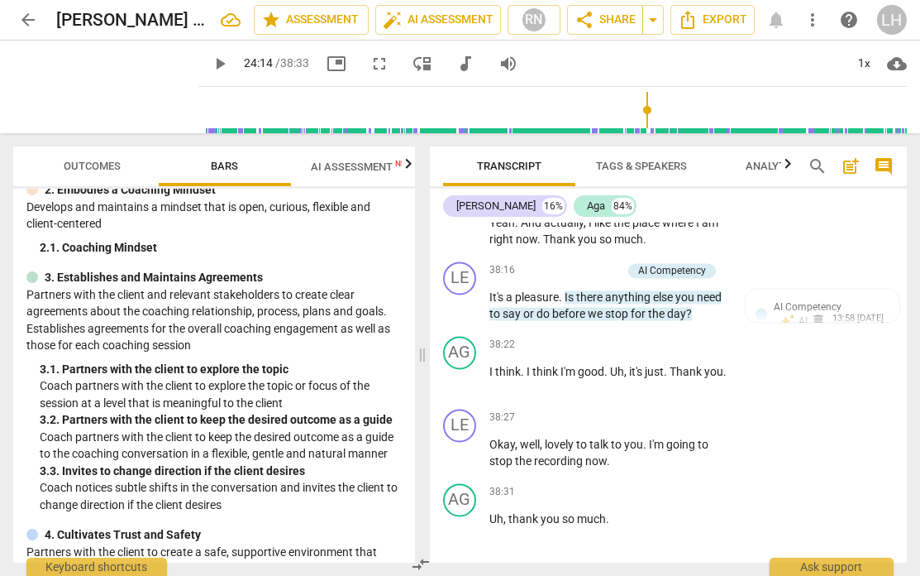
scroll to position [11727, 0]
